Goal: Task Accomplishment & Management: Complete application form

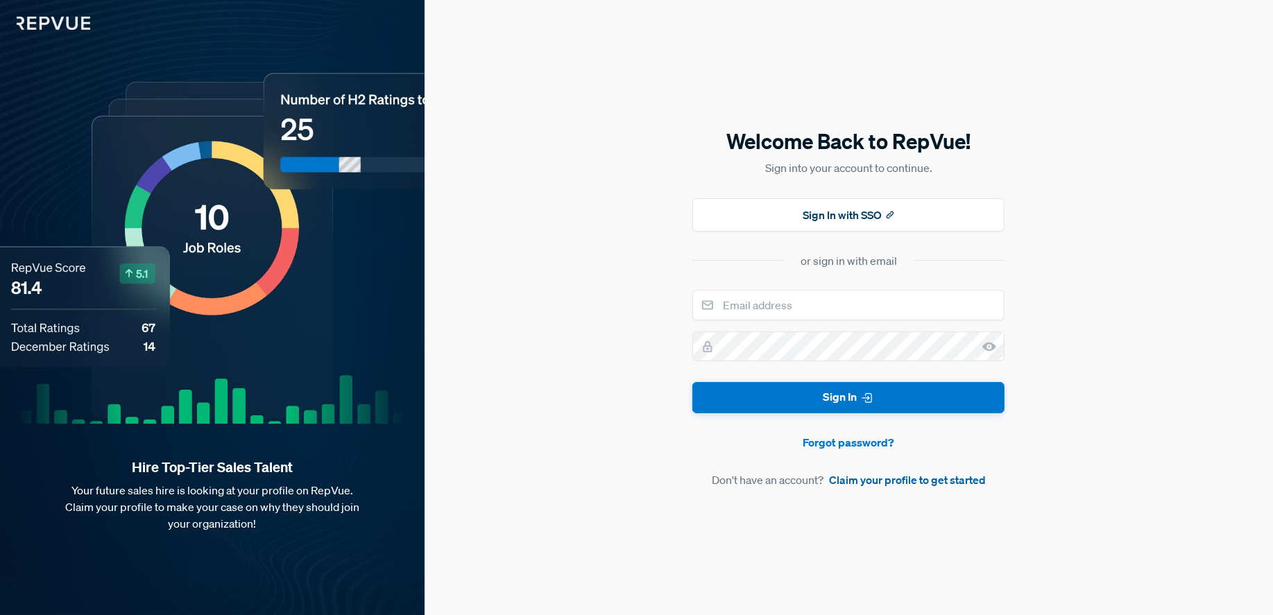
click at [905, 479] on link "Claim your profile to get started" at bounding box center [907, 480] width 157 height 17
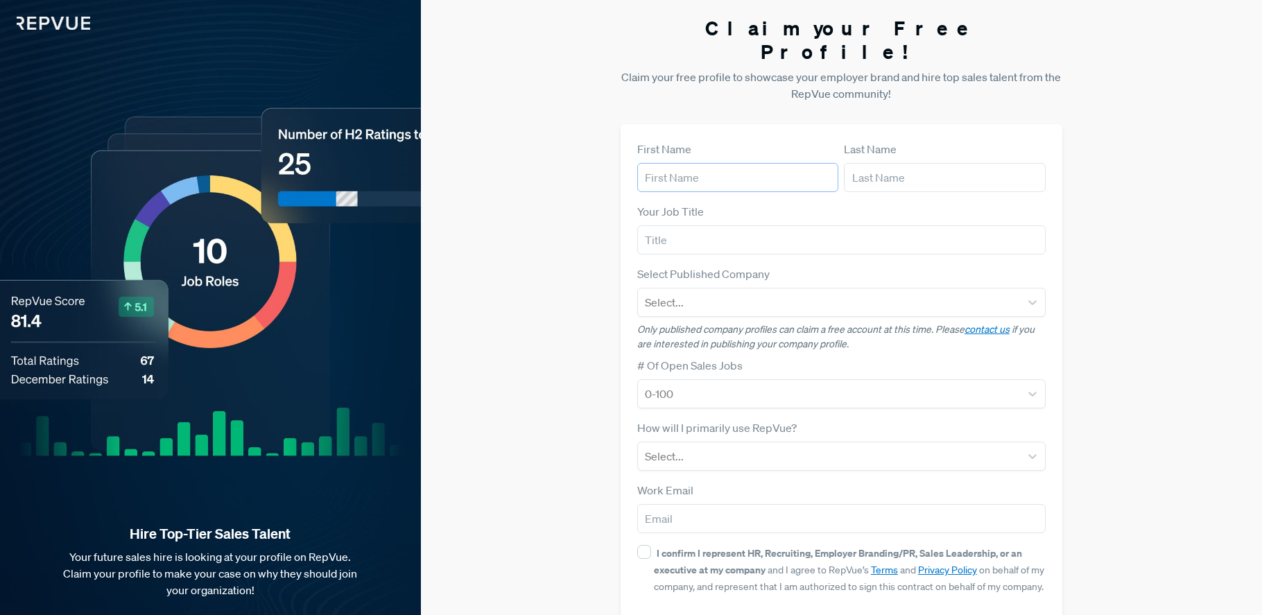
click at [696, 163] on input "text" at bounding box center [738, 177] width 202 height 29
type input "[PERSON_NAME]"
type input "Account Manager"
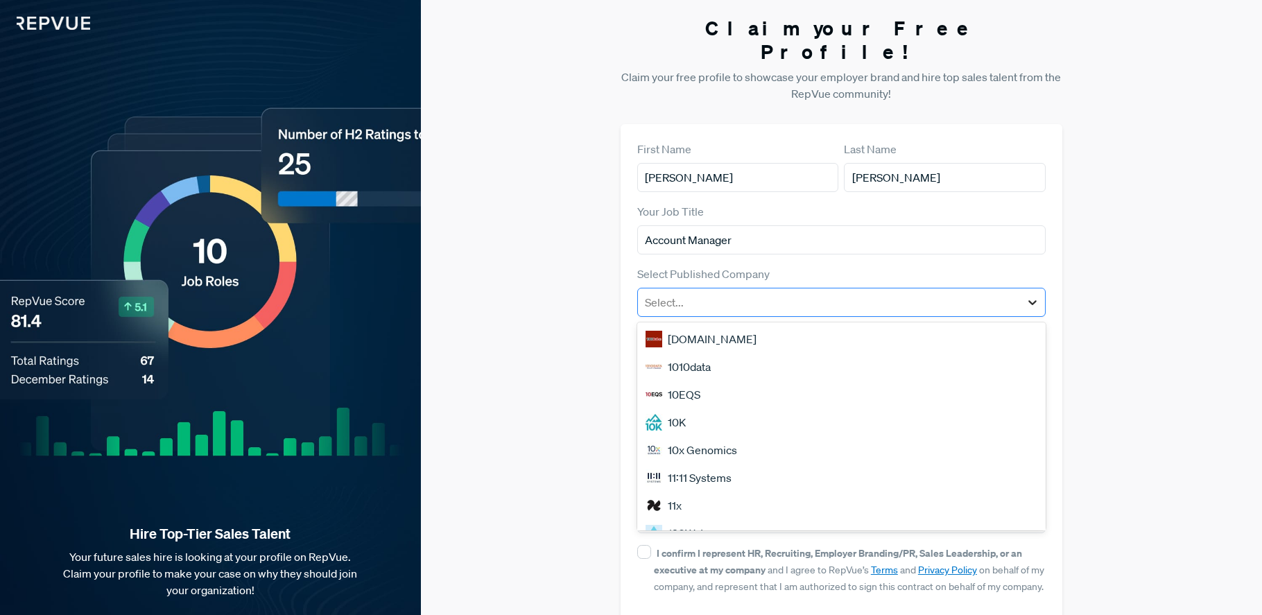
click at [1032, 295] on icon at bounding box center [1033, 302] width 14 height 14
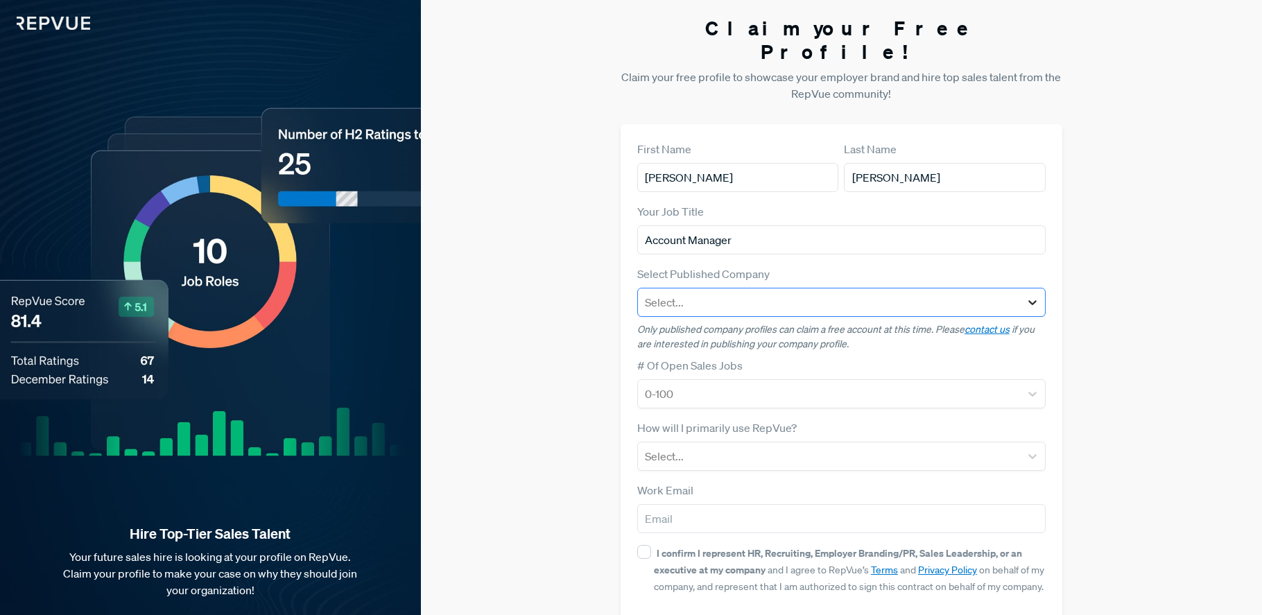
click at [1032, 295] on icon at bounding box center [1033, 302] width 14 height 14
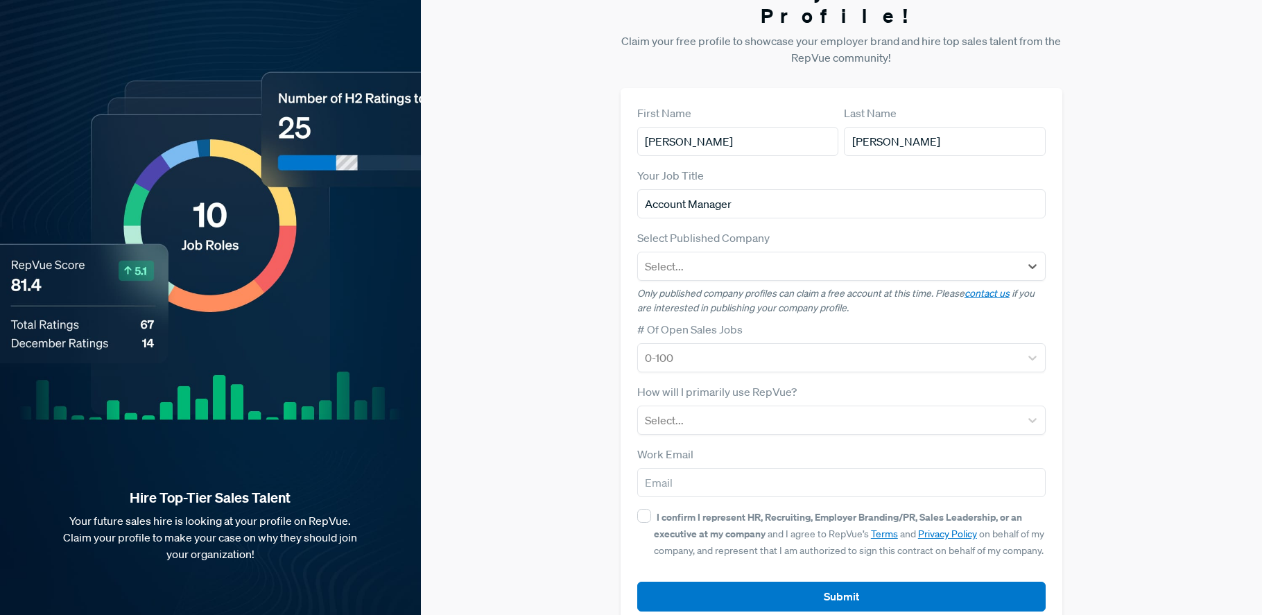
scroll to position [42, 0]
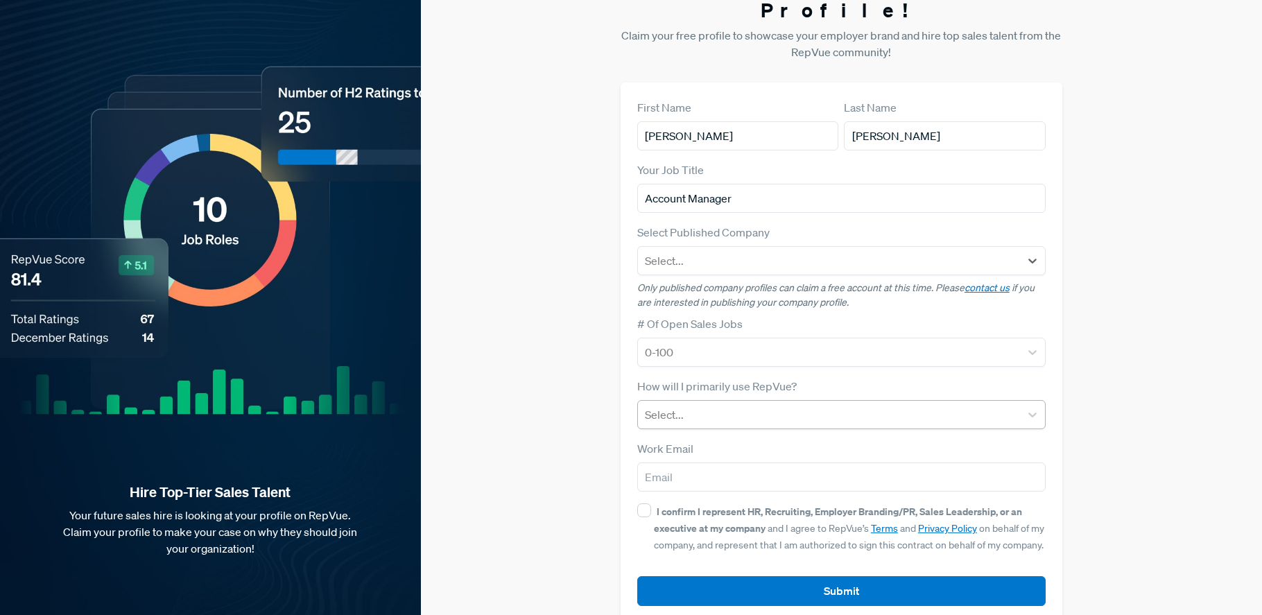
click at [732, 405] on div at bounding box center [829, 414] width 368 height 19
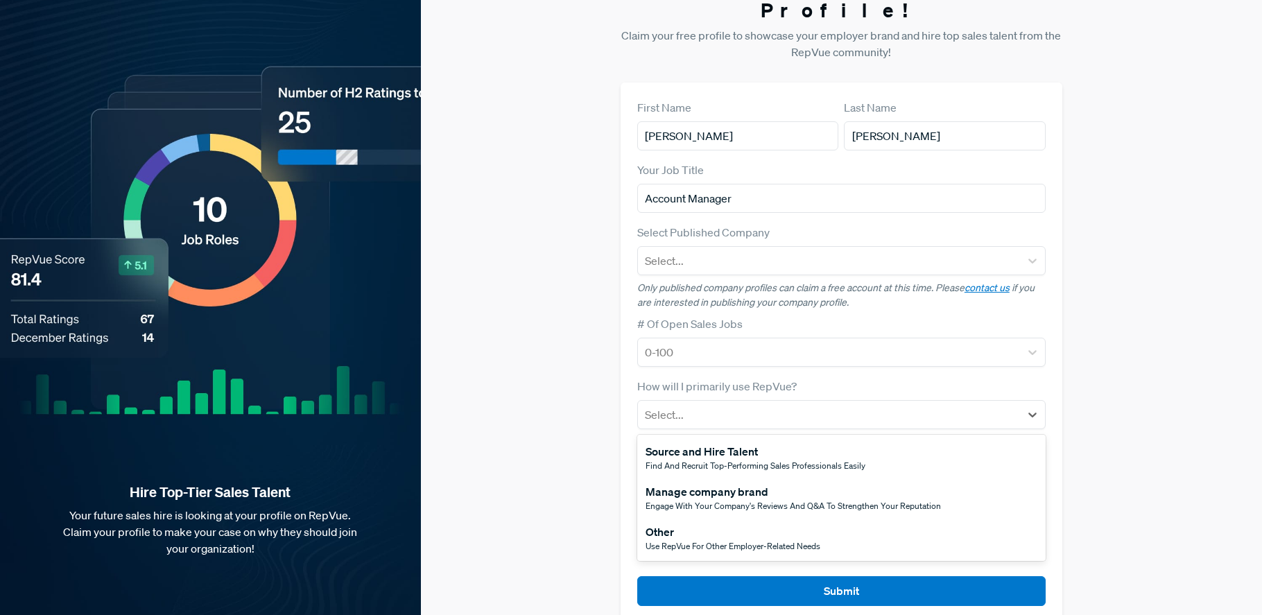
click at [710, 540] on span "Use RepVue for other employer-related needs" at bounding box center [733, 546] width 175 height 12
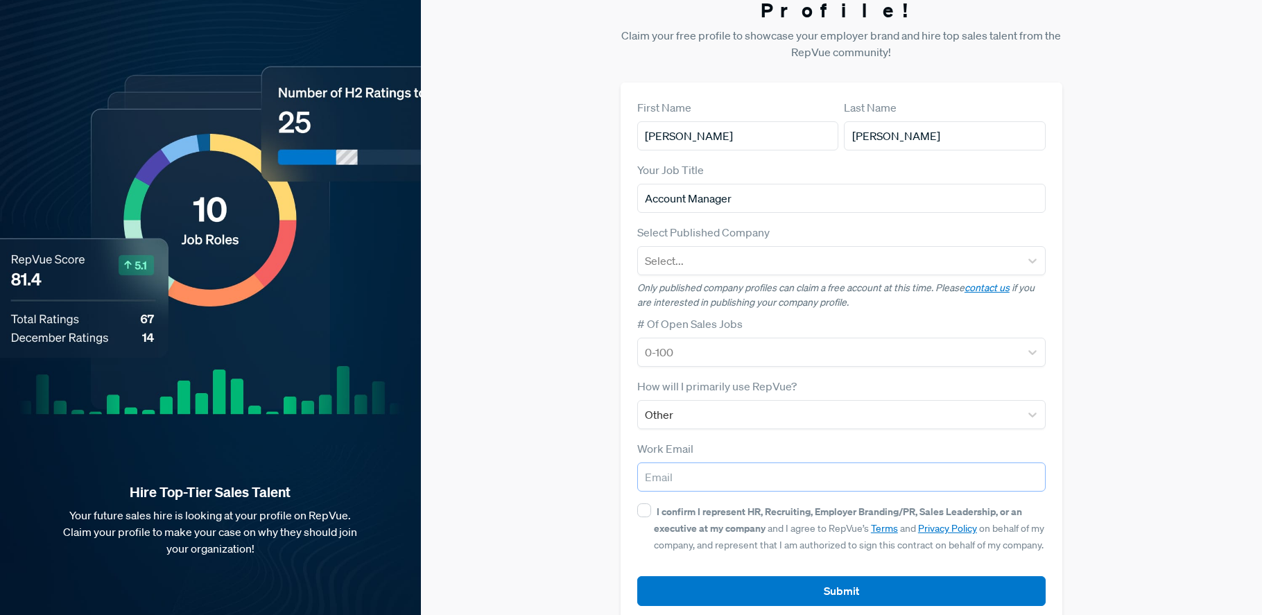
click at [710, 463] on input "email" at bounding box center [841, 477] width 409 height 29
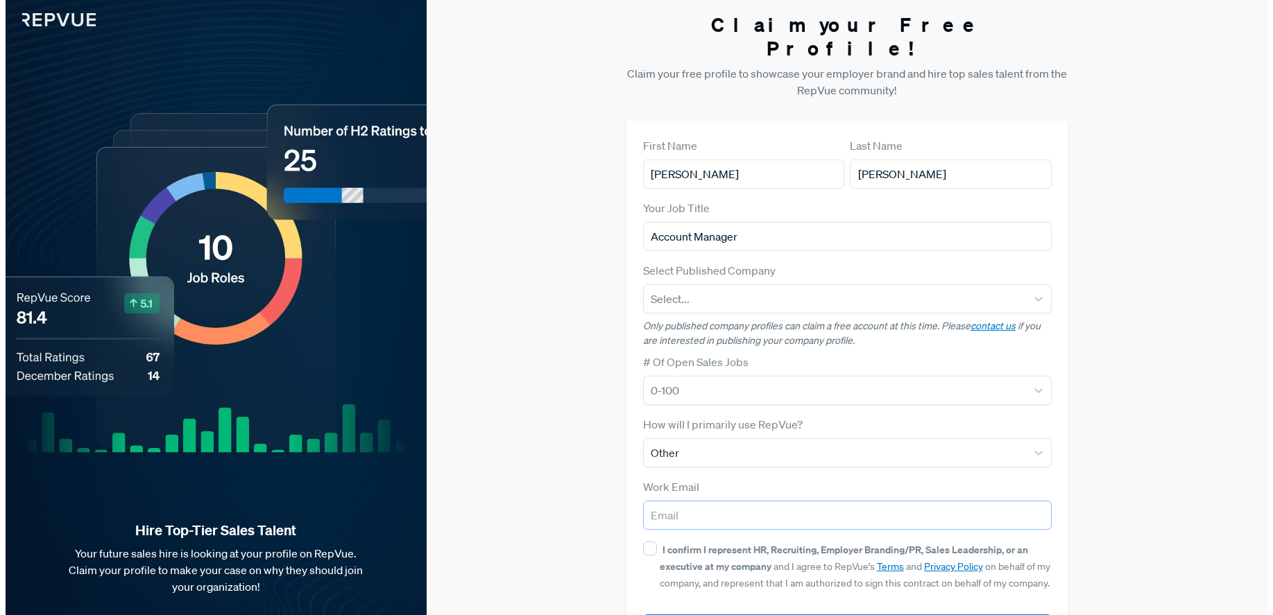
scroll to position [0, 0]
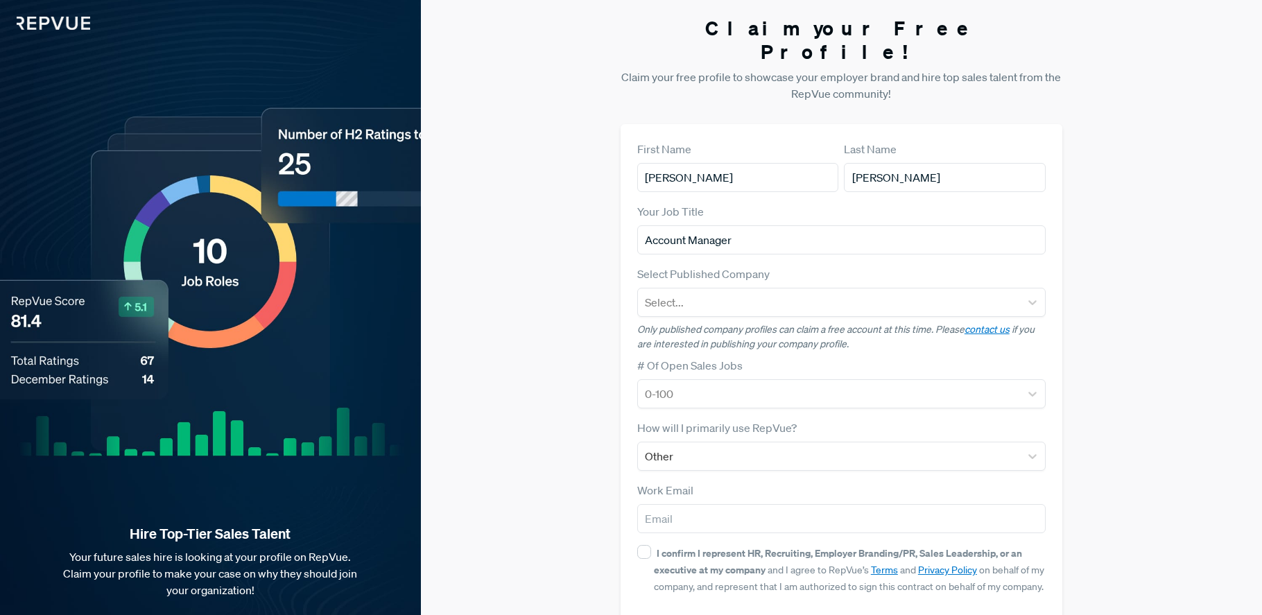
click at [51, 19] on img at bounding box center [45, 15] width 90 height 30
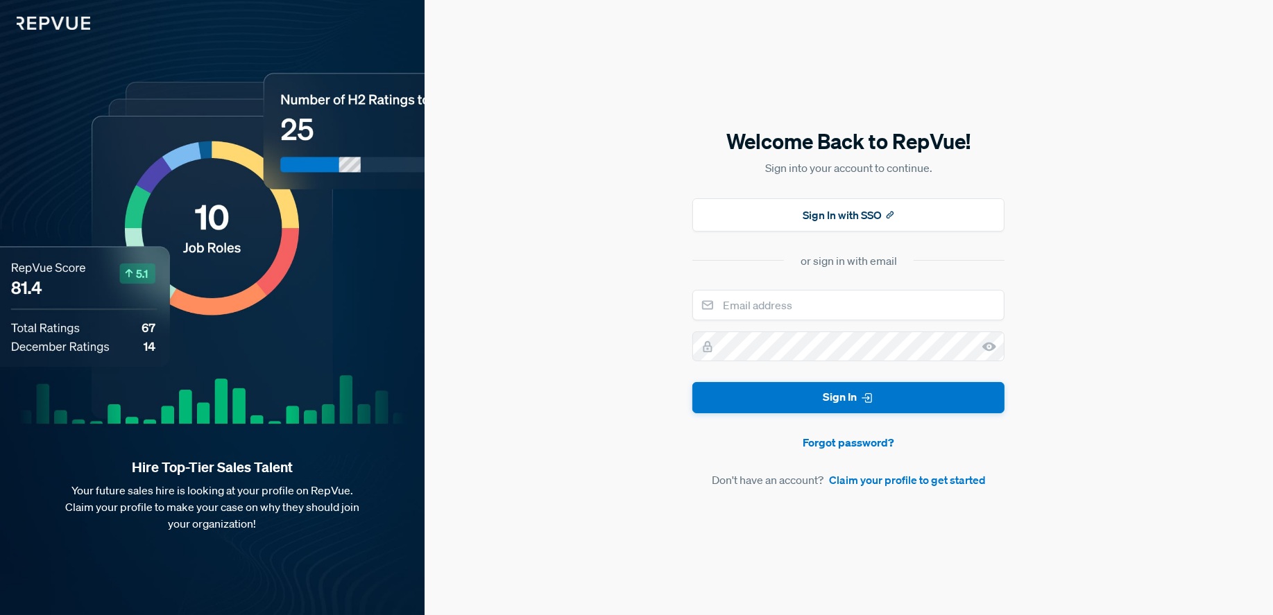
click at [53, 25] on img at bounding box center [45, 15] width 90 height 30
click at [55, 24] on img at bounding box center [45, 15] width 90 height 30
click at [55, 22] on img at bounding box center [45, 15] width 90 height 30
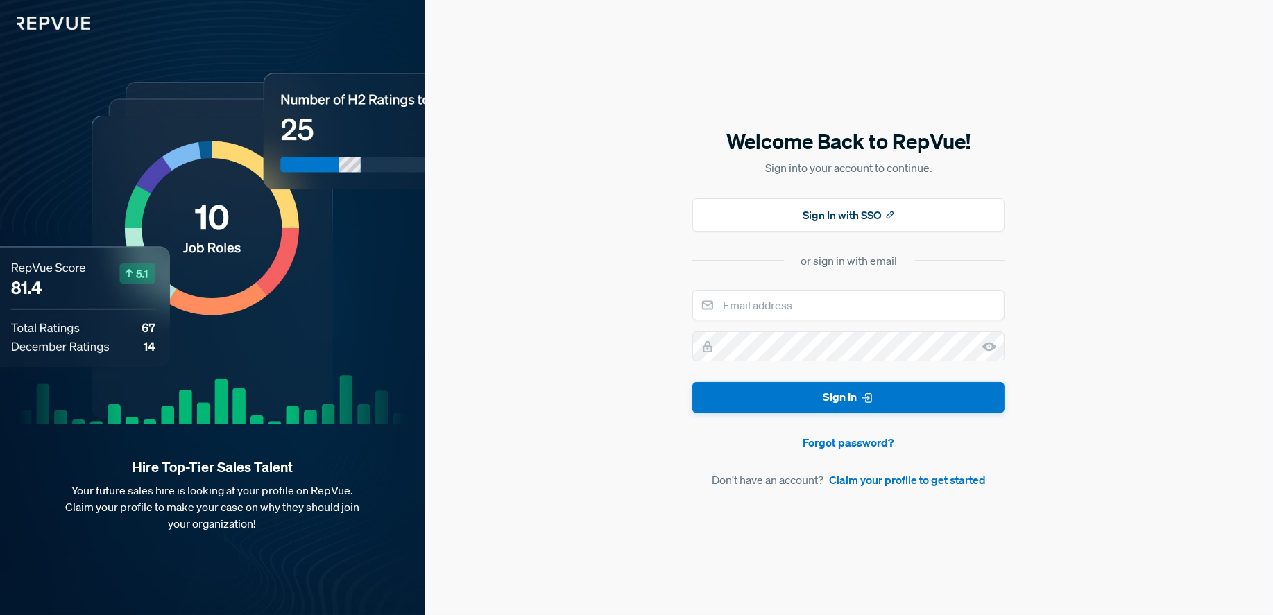
click at [55, 22] on img at bounding box center [45, 15] width 90 height 30
click at [55, 24] on img at bounding box center [45, 15] width 90 height 30
